Goal: Use online tool/utility: Utilize a website feature to perform a specific function

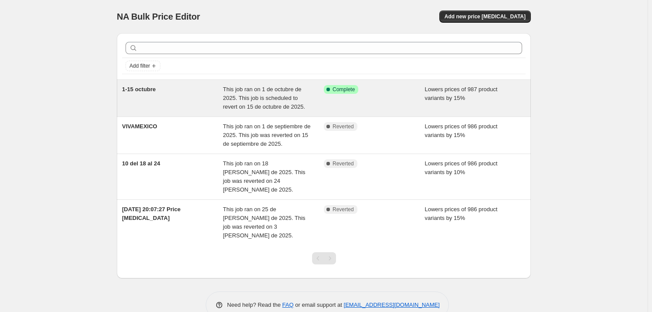
click at [285, 94] on span "This job ran on 1 de octubre de 2025. This job is scheduled to revert on 15 de …" at bounding box center [264, 98] width 82 height 24
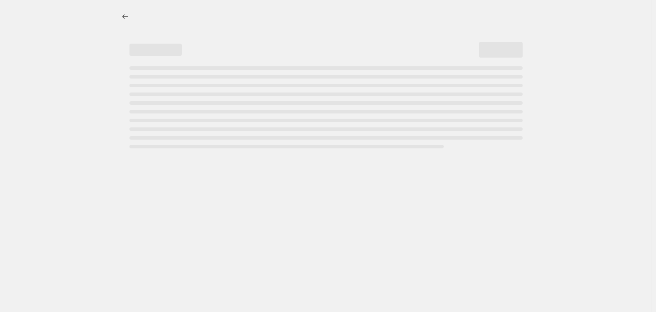
select select "percentage"
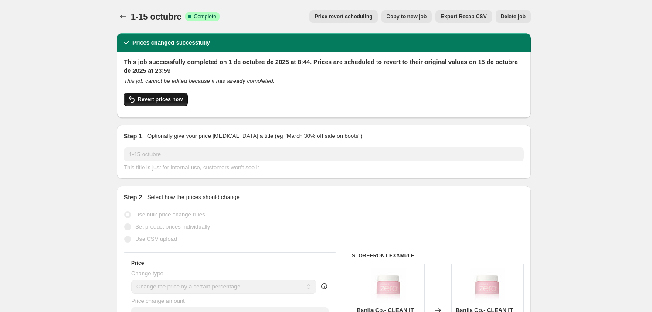
click at [154, 102] on span "Revert prices now" at bounding box center [160, 99] width 45 height 7
checkbox input "false"
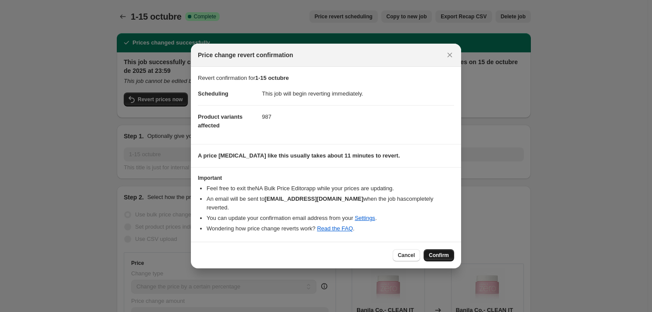
click at [439, 252] on span "Confirm" at bounding box center [439, 254] width 20 height 7
